Goal: Task Accomplishment & Management: Manage account settings

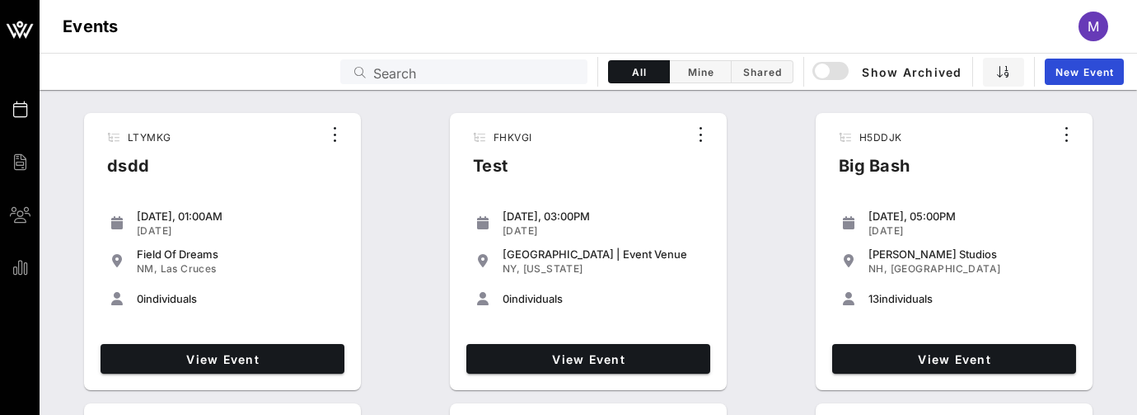
click at [443, 263] on div "LTYMKG dsdd Tuesday, 01:00AM Sep 30, 2025 Field Of Dreams NM, Las Cruces 0 indi…" at bounding box center [589, 397] width 1098 height 582
click at [1101, 24] on div "M" at bounding box center [1094, 27] width 30 height 30
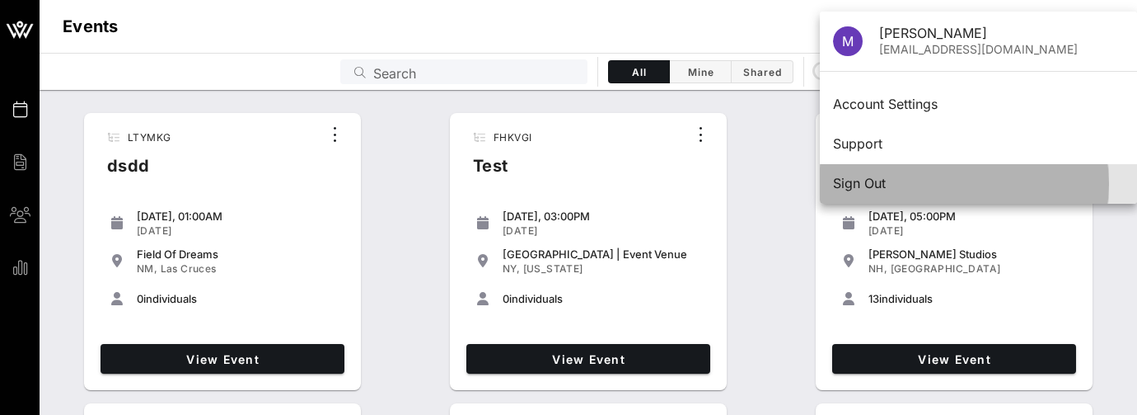
click at [962, 189] on div "Sign Out" at bounding box center [978, 184] width 291 height 16
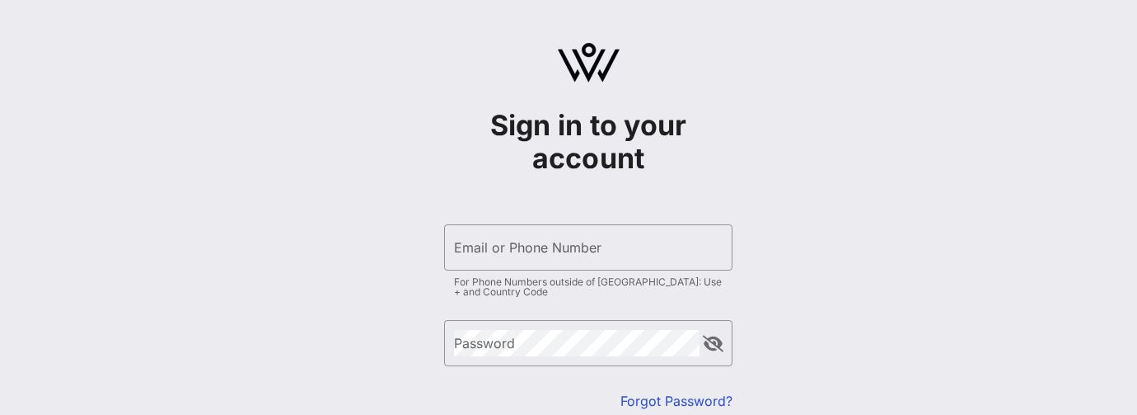
type input "[EMAIL_ADDRESS][DOMAIN_NAME]"
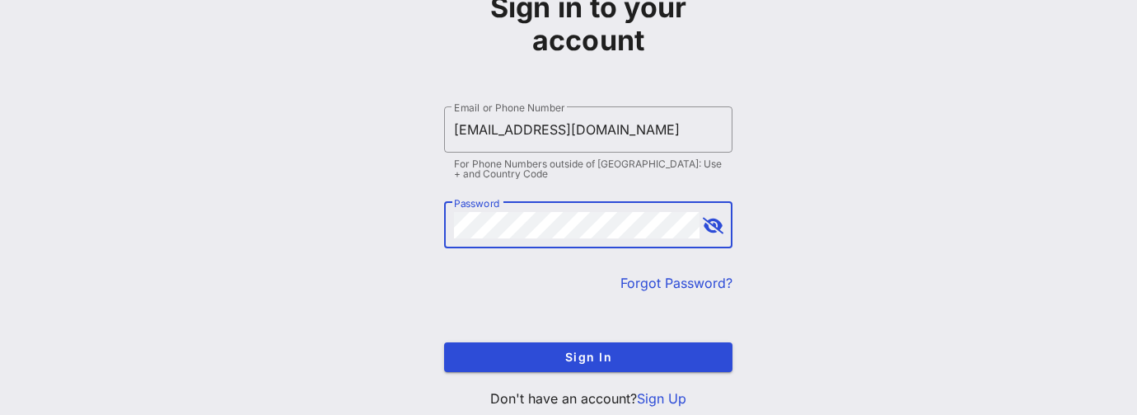
scroll to position [119, 0]
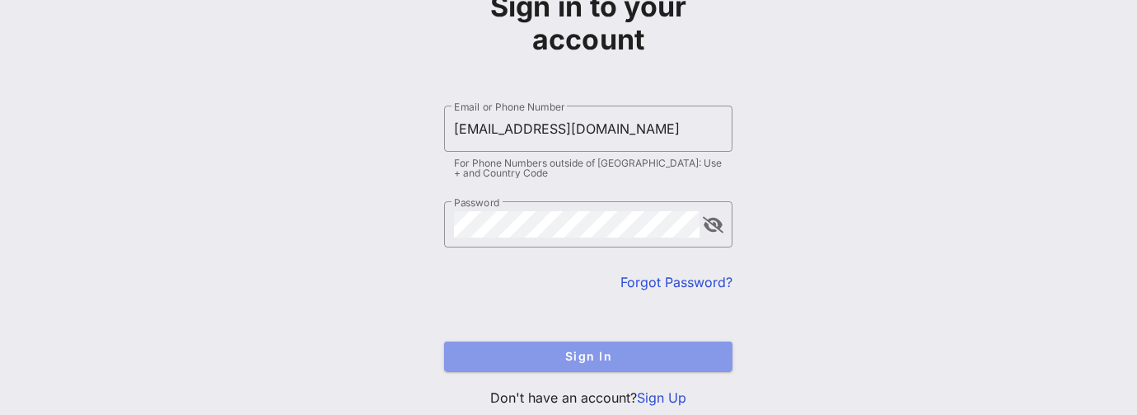
click at [547, 350] on span "Sign In" at bounding box center [588, 356] width 262 height 14
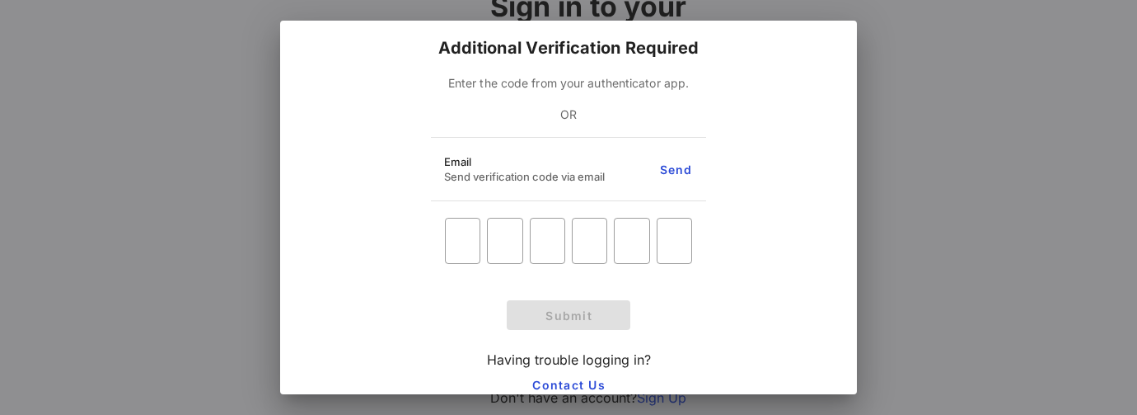
scroll to position [174, 0]
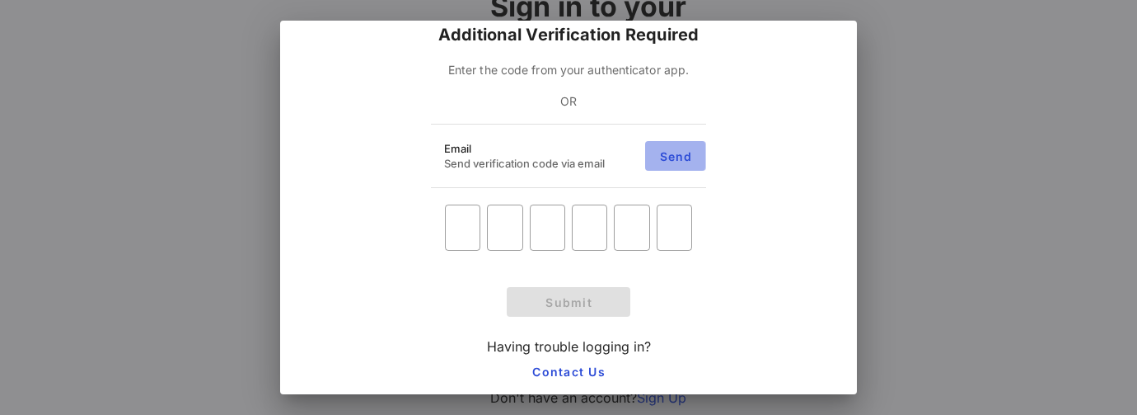
click at [675, 154] on span "Send" at bounding box center [676, 156] width 34 height 14
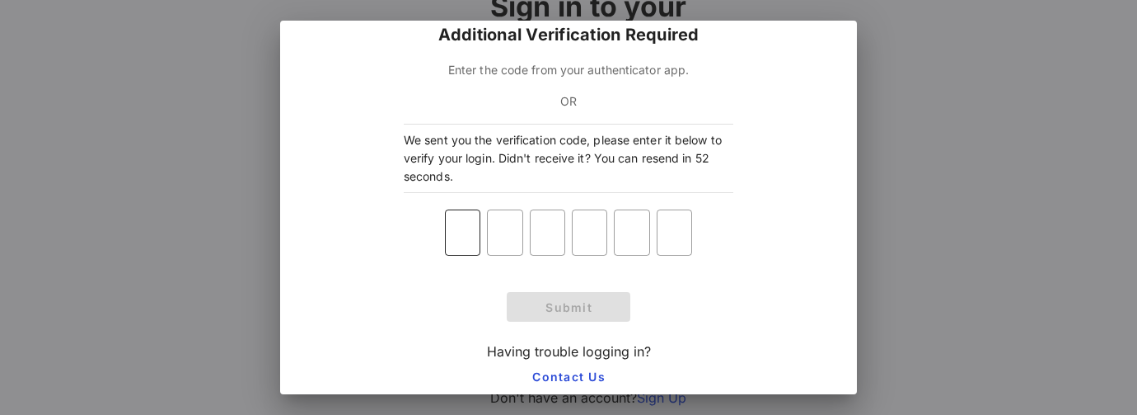
click at [462, 227] on input "text" at bounding box center [462, 232] width 35 height 26
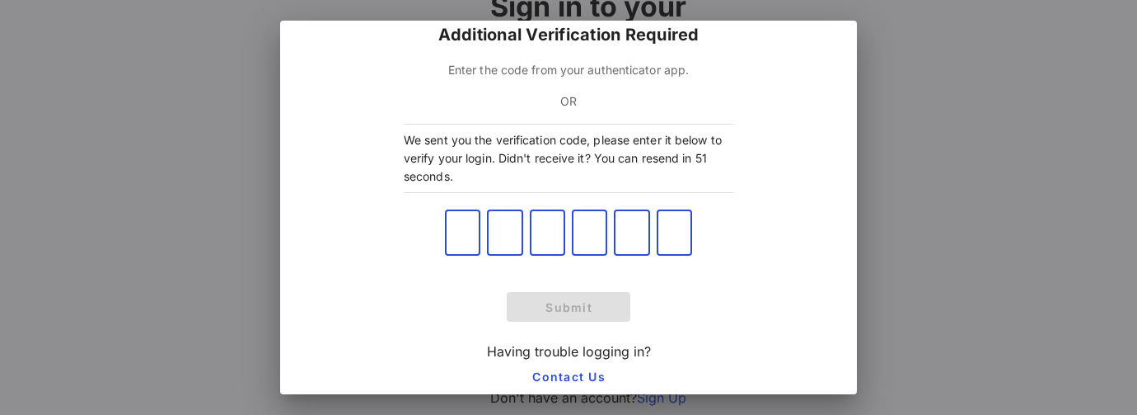
paste input "144281"
type input "1"
type input "4"
type input "2"
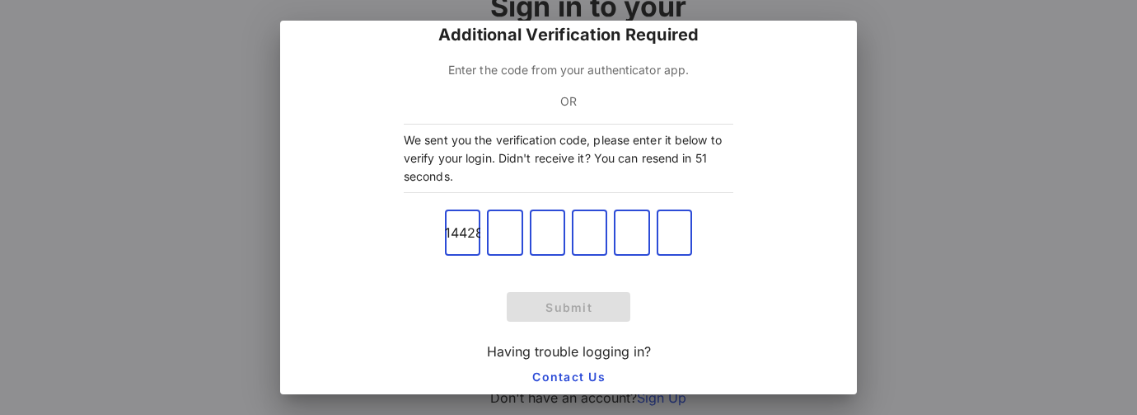
type input "8"
type input "1"
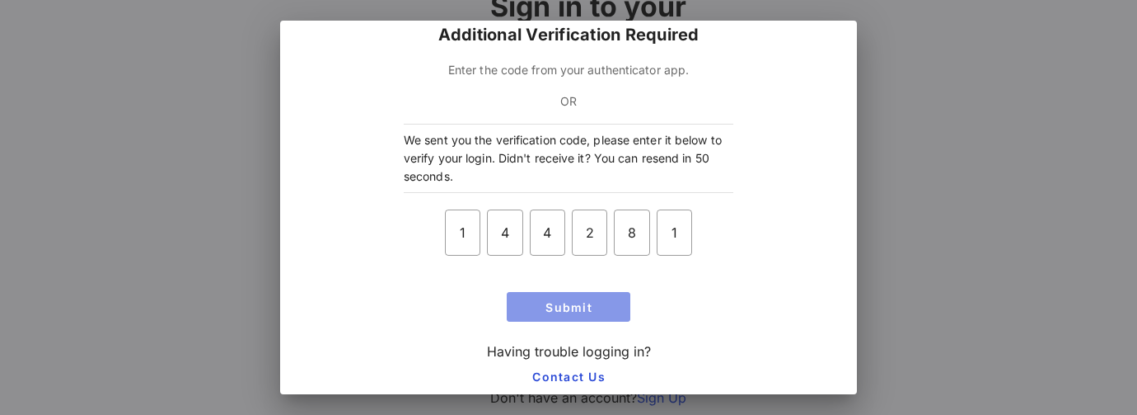
click at [545, 309] on span "Submit" at bounding box center [568, 307] width 110 height 14
